Goal: Task Accomplishment & Management: Complete application form

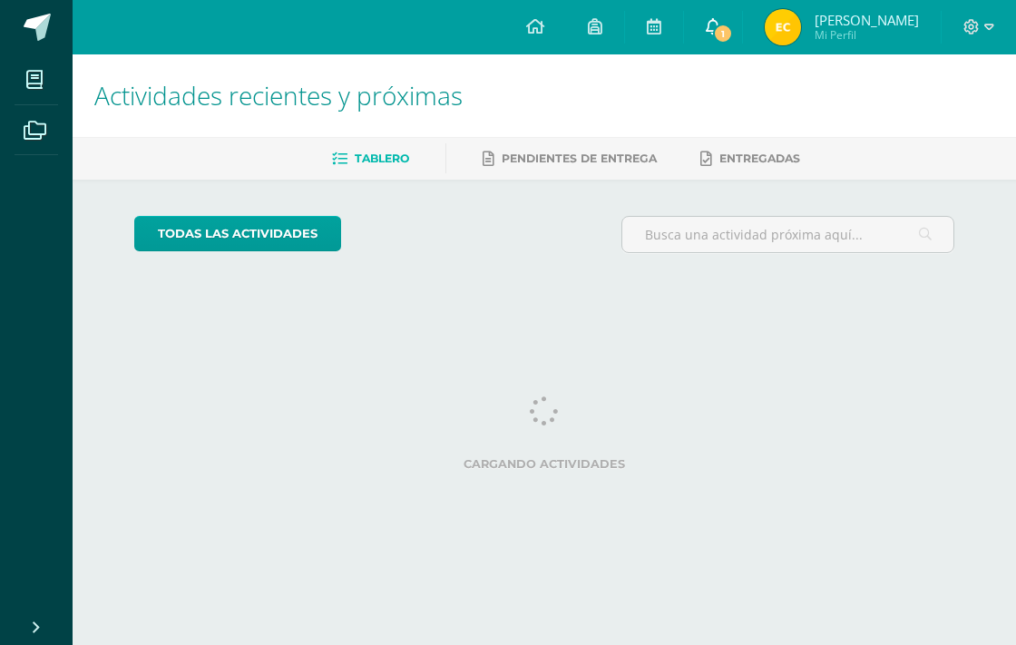
click at [732, 28] on span "1" at bounding box center [723, 34] width 20 height 20
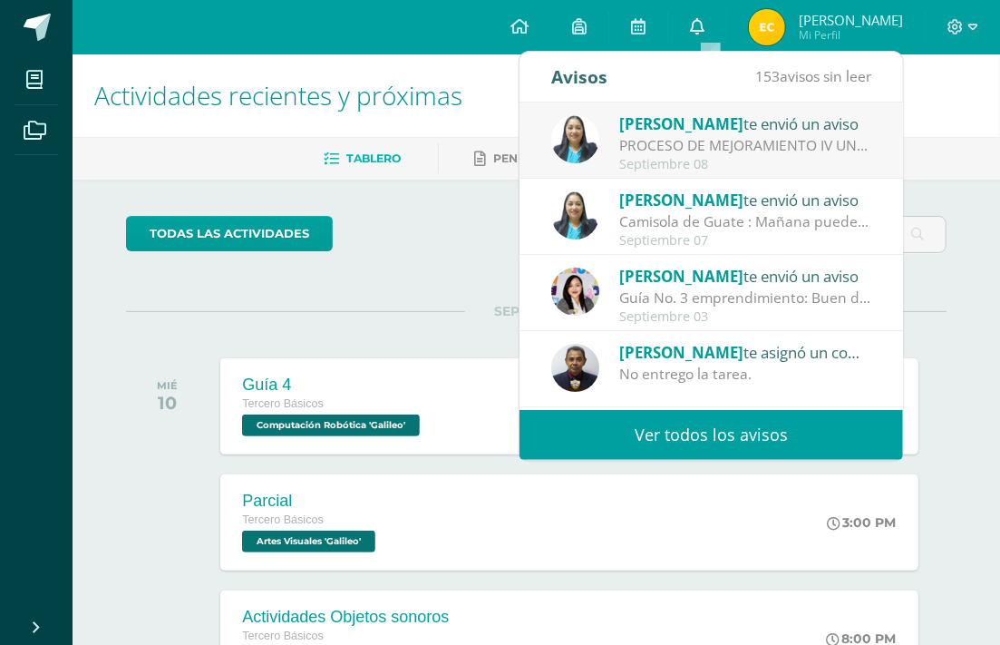
click at [713, 9] on link "0" at bounding box center [697, 27] width 58 height 54
click at [702, 38] on link "0" at bounding box center [697, 27] width 58 height 54
click at [449, 161] on ul "Tablero Pendientes de entrega Entregadas" at bounding box center [558, 158] width 928 height 30
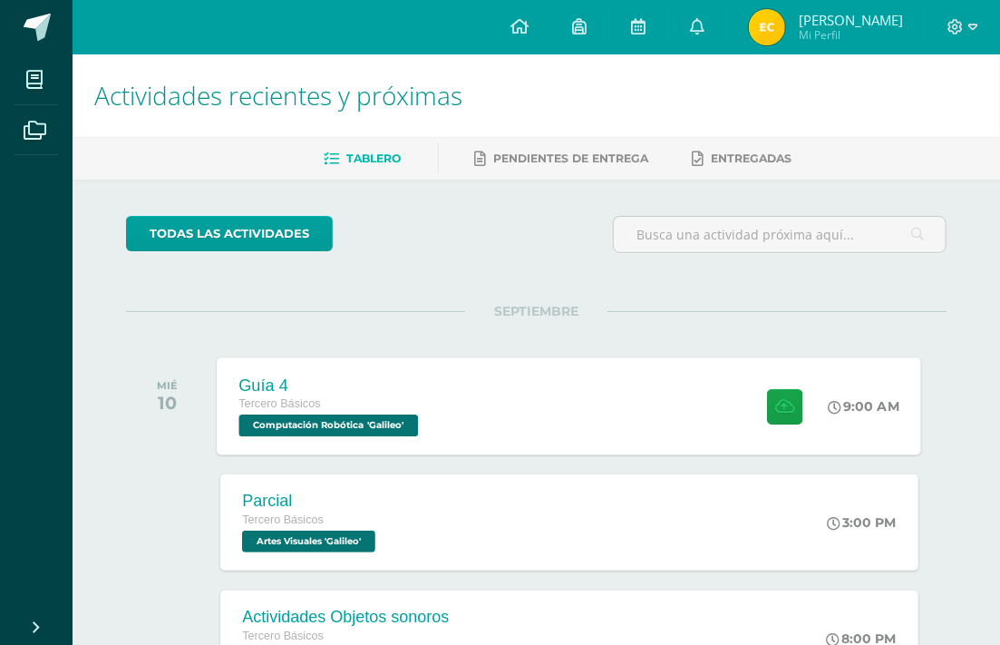
click at [500, 397] on div "Guía 4 Tercero Básicos Computación Robótica 'Galileo' 9:00 AM Guía 4 Computació…" at bounding box center [570, 405] width 705 height 97
click at [0, 0] on div "Cargando contenido" at bounding box center [0, 0] width 0 height 0
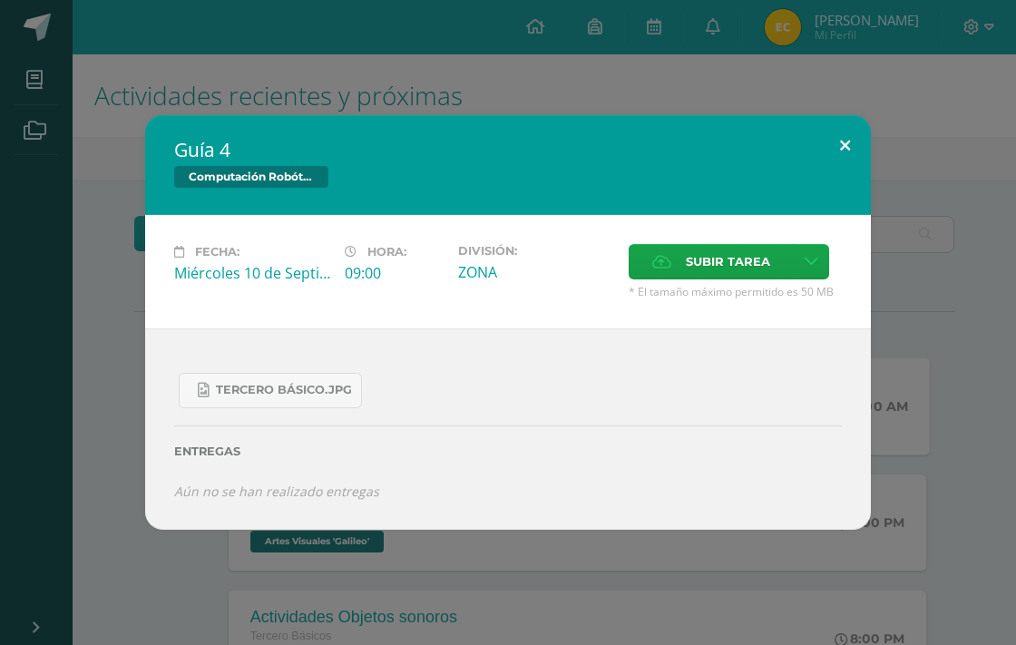
click at [844, 157] on button at bounding box center [845, 146] width 52 height 62
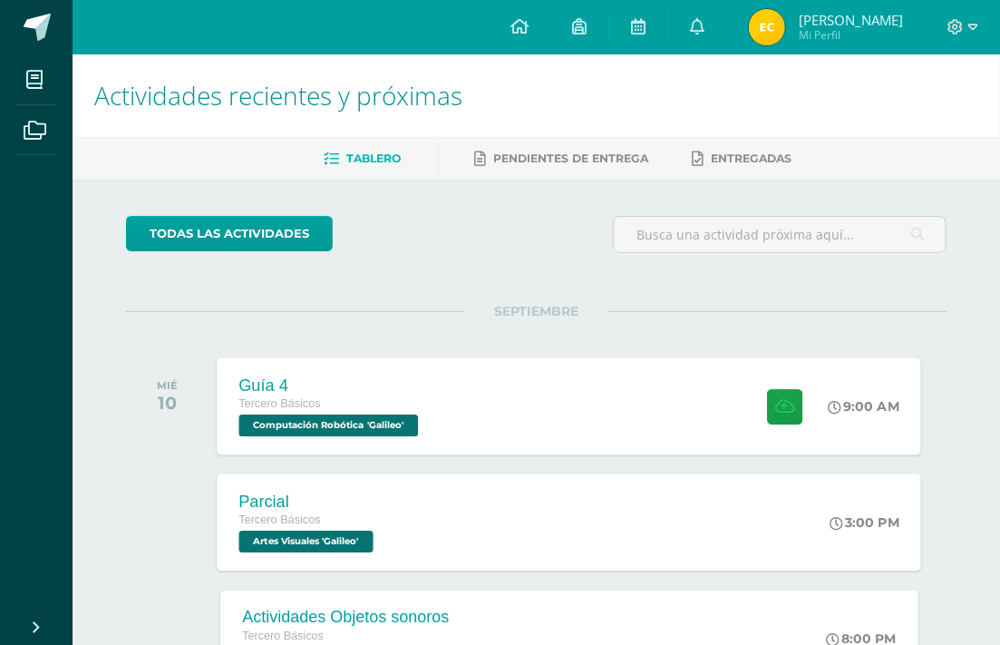
click at [429, 492] on div "Parcial Tercero Básicos Artes Visuales 'Galileo' 3:00 PM Parcial Artes Visuales…" at bounding box center [570, 521] width 705 height 97
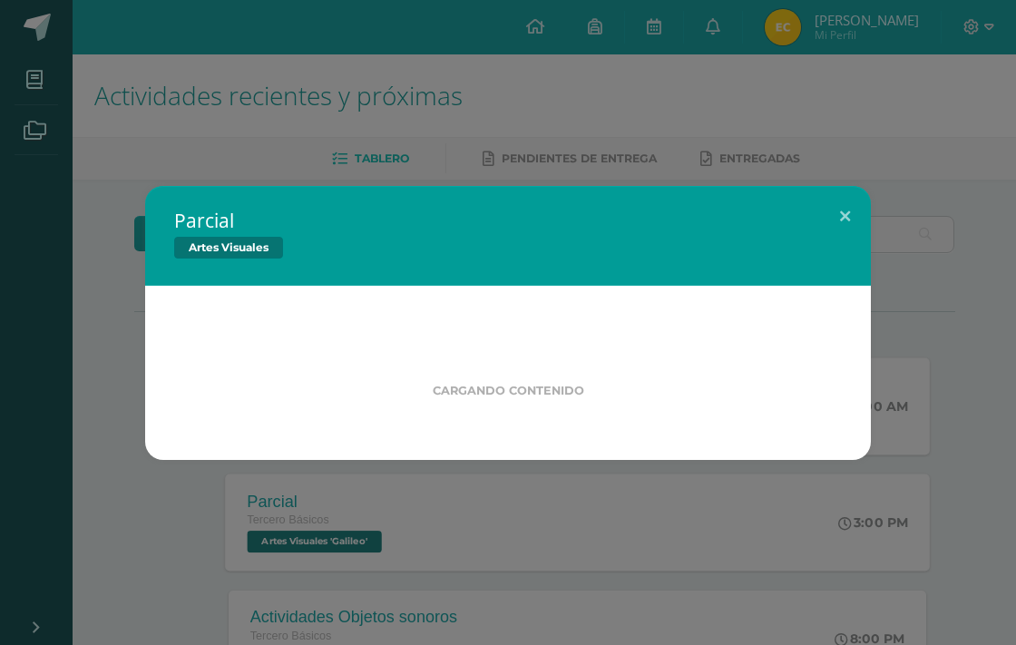
click at [432, 492] on div "Parcial Artes Visuales Cargando contenido Loading..." at bounding box center [508, 322] width 1016 height 645
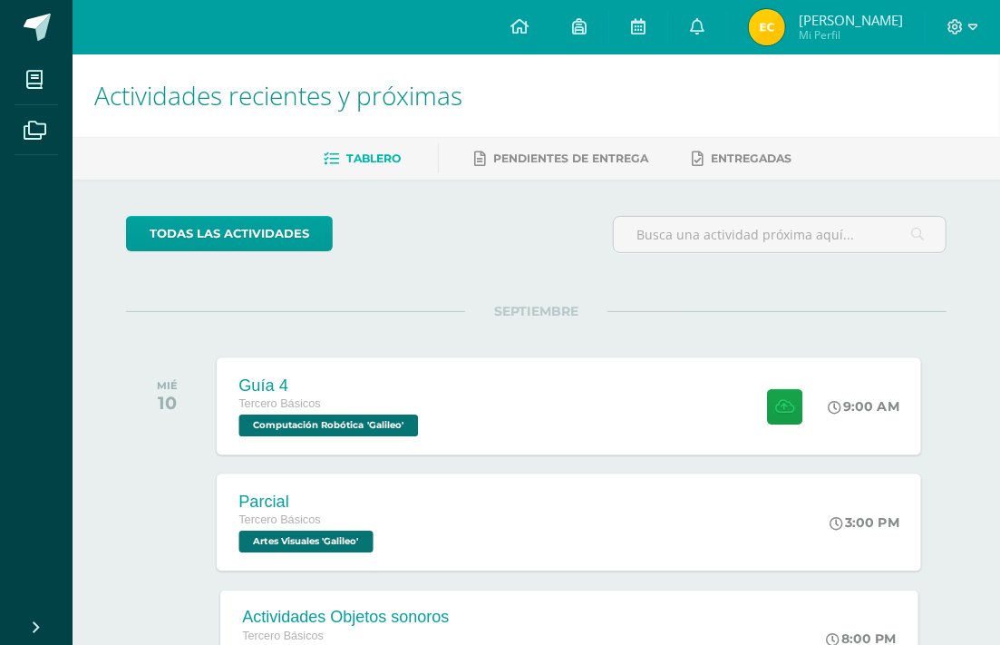
click at [440, 502] on div "Parcial Tercero Básicos Artes Visuales 'Galileo' 3:00 PM Parcial Artes Visuales…" at bounding box center [570, 521] width 705 height 97
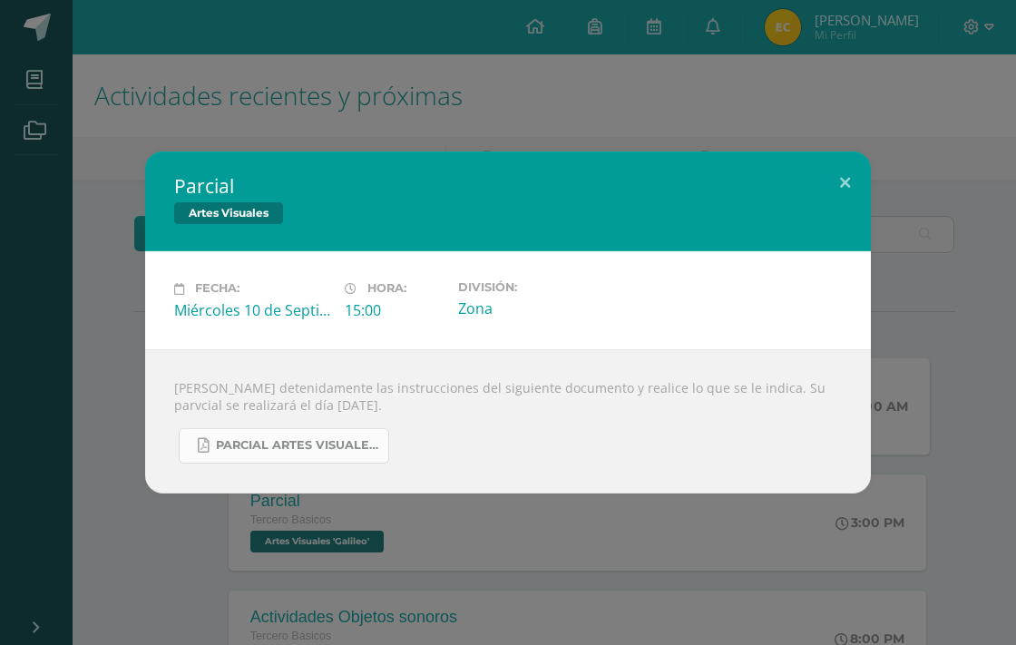
click at [332, 444] on span "PARCIAL ARTES VISUALES. IV BIM.docx.pdf" at bounding box center [297, 445] width 163 height 15
click at [849, 180] on button at bounding box center [845, 182] width 52 height 62
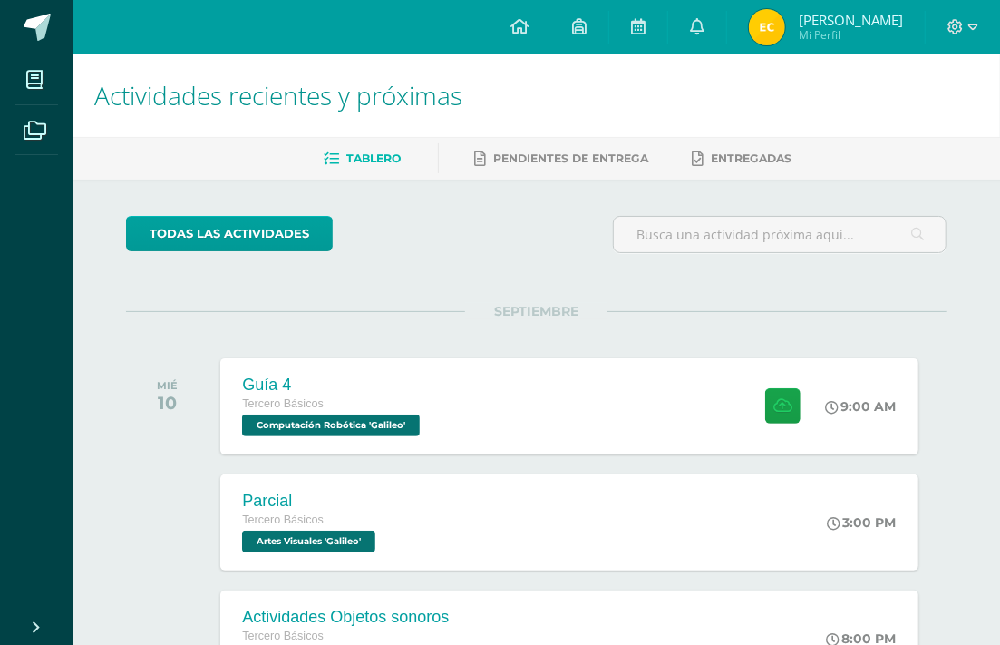
click at [491, 366] on div "Guía 4 Tercero Básicos Computación Robótica 'Galileo' 9:00 AM Guía 4 Computació…" at bounding box center [568, 406] width 697 height 96
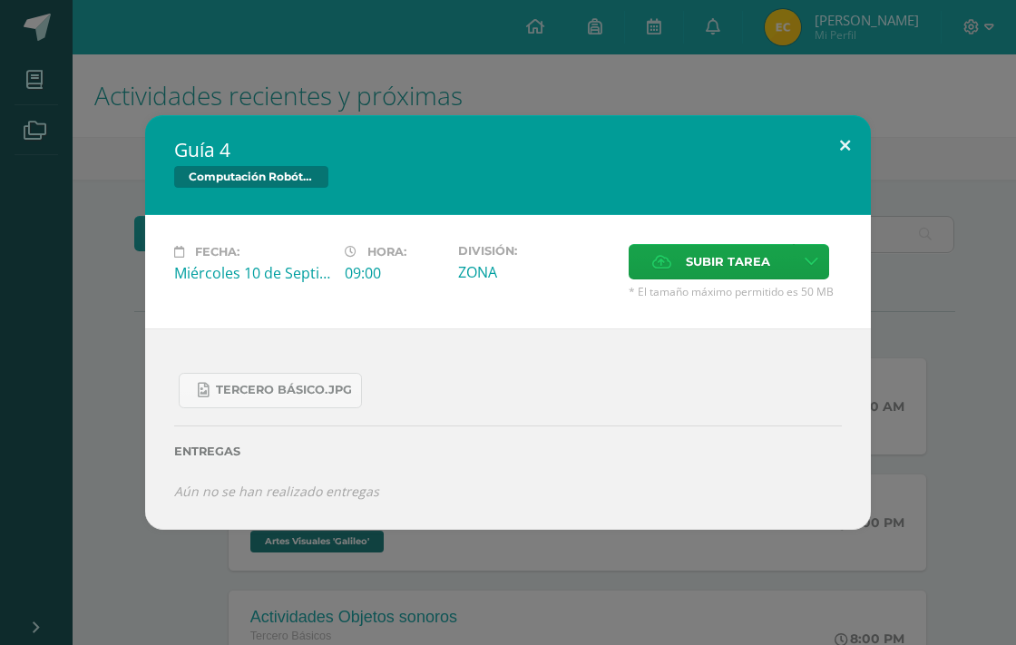
click at [837, 148] on button at bounding box center [845, 146] width 52 height 62
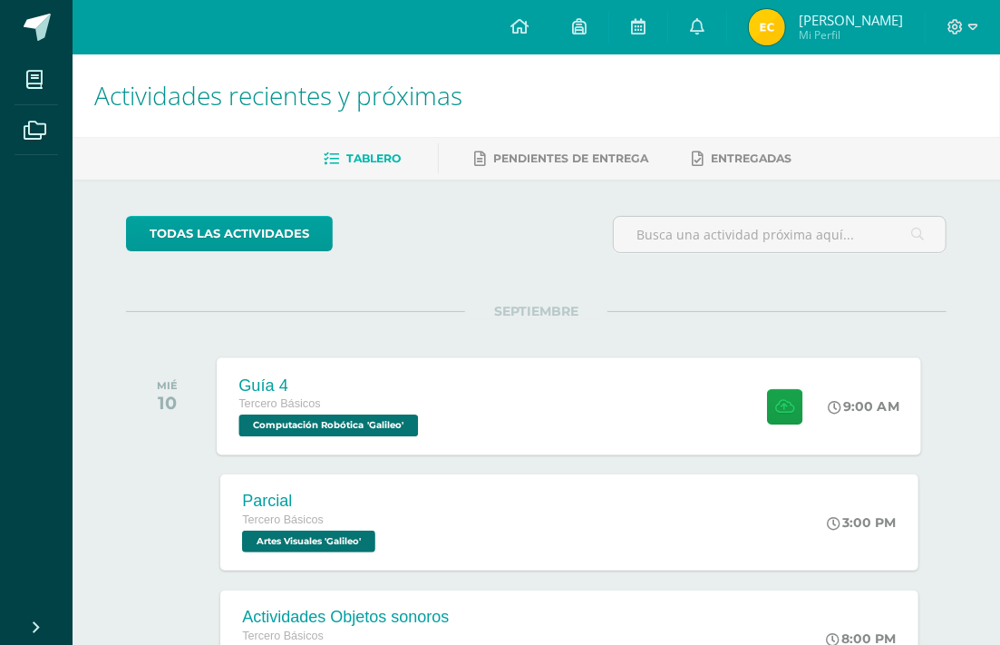
click at [423, 399] on div "Tercero Básicos" at bounding box center [331, 405] width 184 height 20
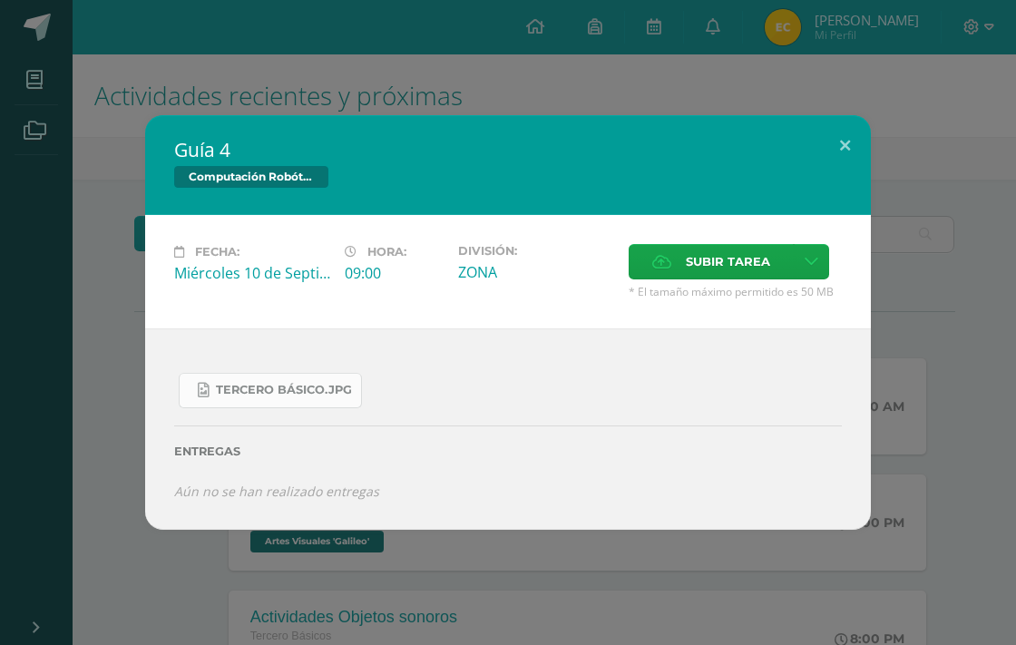
click at [291, 384] on span "Tercero Básico.jpg" at bounding box center [284, 390] width 136 height 15
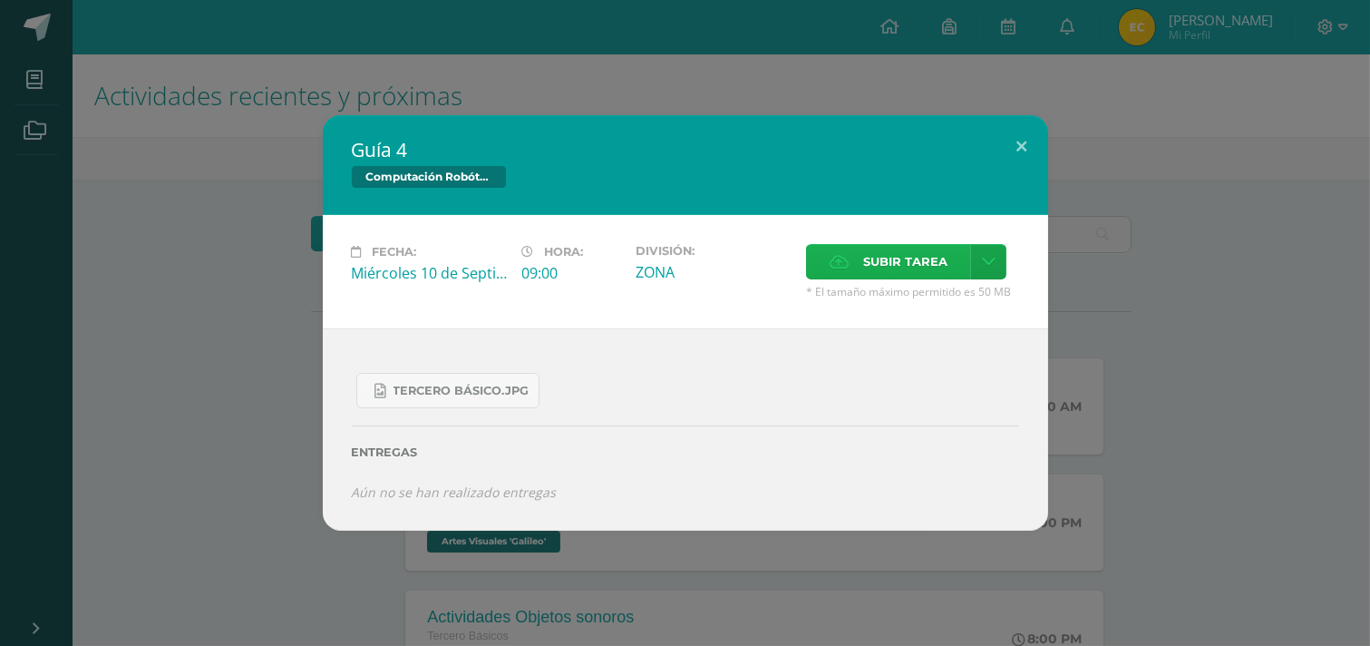
click at [956, 260] on label "Subir tarea" at bounding box center [888, 261] width 165 height 35
click at [0, 0] on input "Subir tarea" at bounding box center [0, 0] width 0 height 0
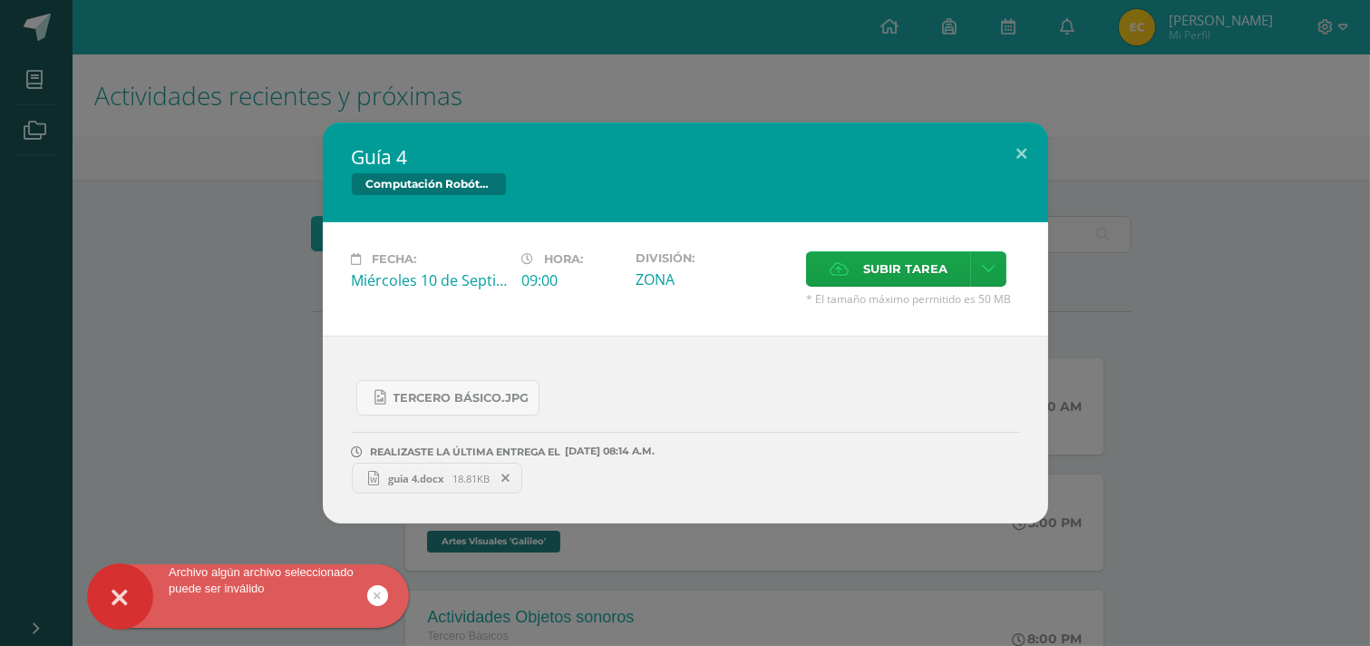
click at [433, 477] on span "guia 4.docx" at bounding box center [415, 479] width 73 height 14
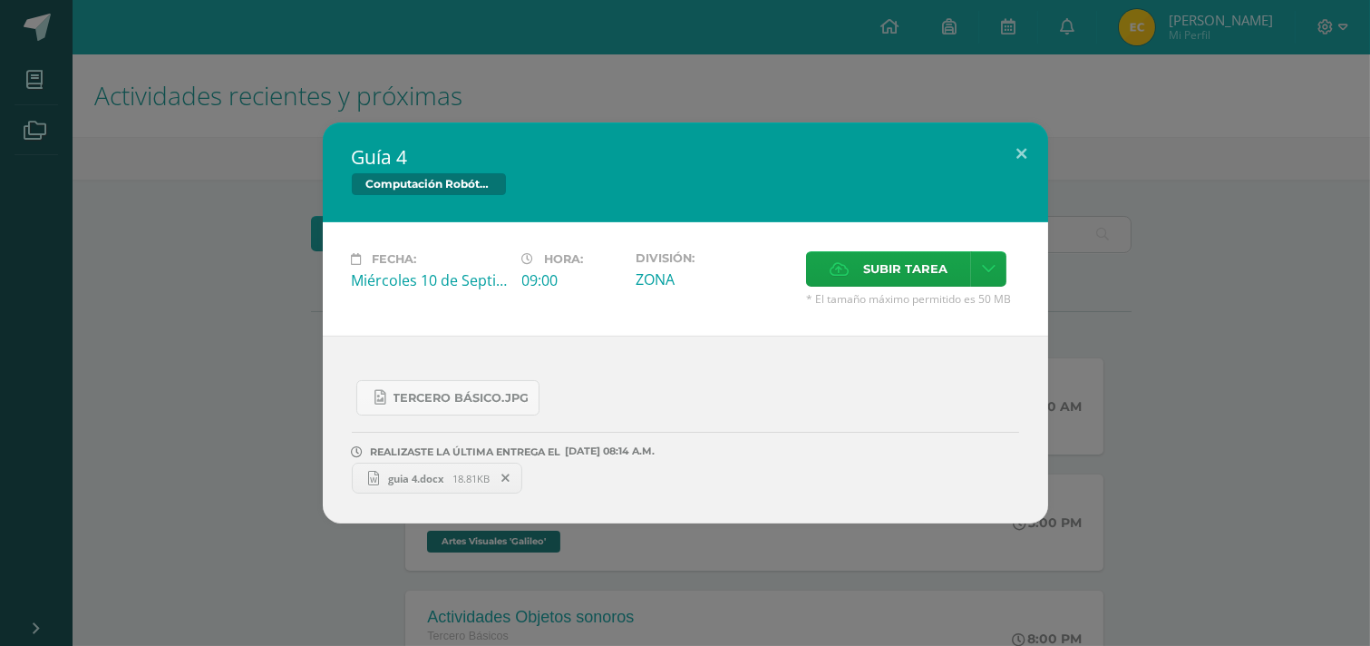
click at [506, 484] on span at bounding box center [506, 478] width 31 height 20
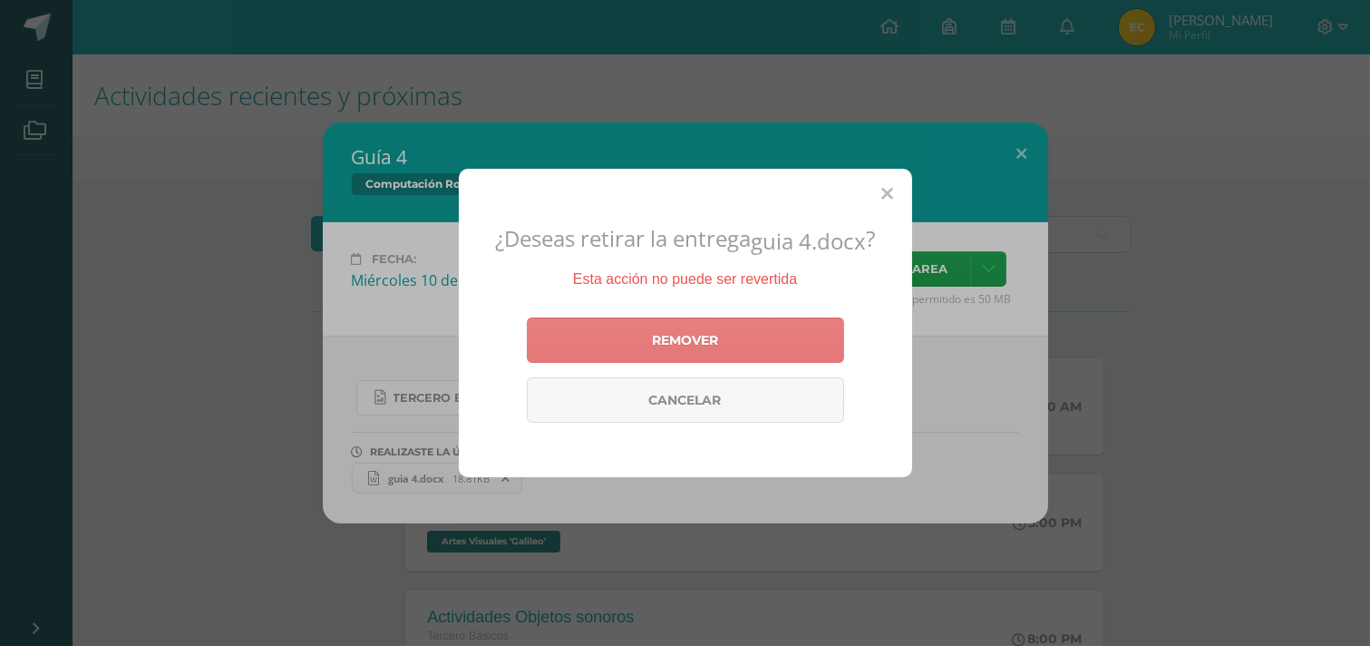
click at [732, 337] on link "Remover" at bounding box center [685, 339] width 317 height 45
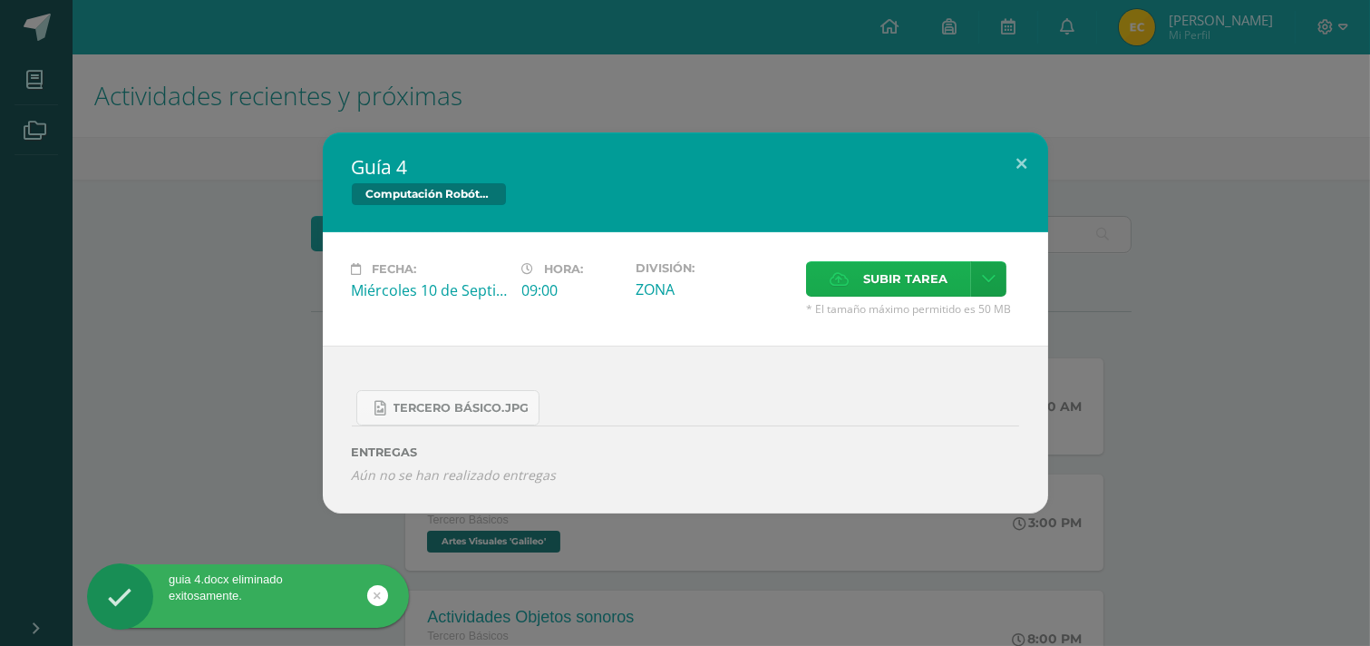
click at [900, 272] on span "Subir tarea" at bounding box center [905, 279] width 84 height 34
click at [0, 0] on input "Subir tarea" at bounding box center [0, 0] width 0 height 0
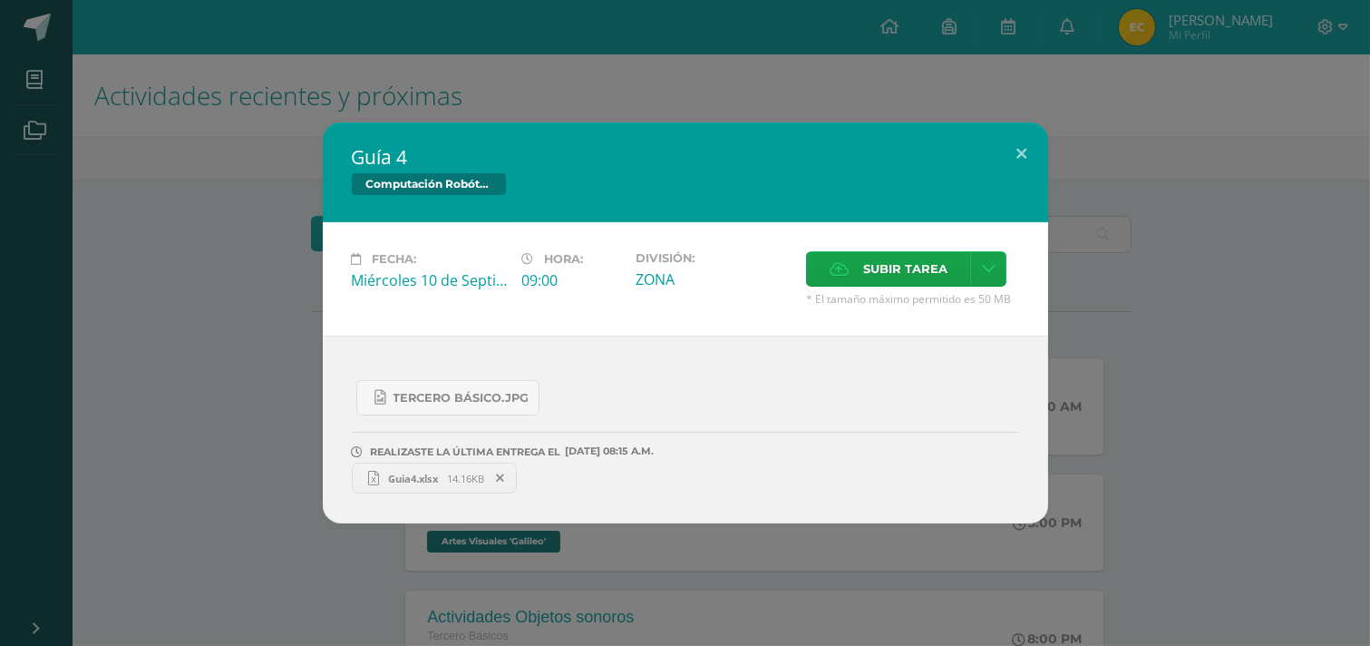
click at [445, 473] on span "Guia4.xlsx" at bounding box center [413, 479] width 68 height 14
